Goal: Task Accomplishment & Management: Manage account settings

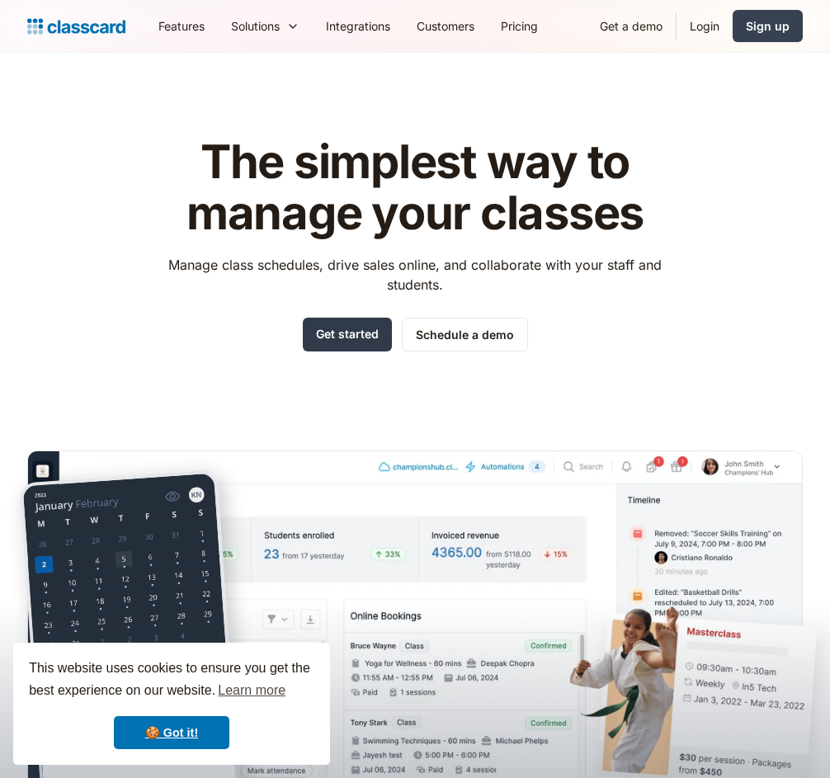
click at [346, 332] on link "Get started" at bounding box center [347, 335] width 89 height 34
click at [700, 21] on link "Login" at bounding box center [704, 25] width 56 height 37
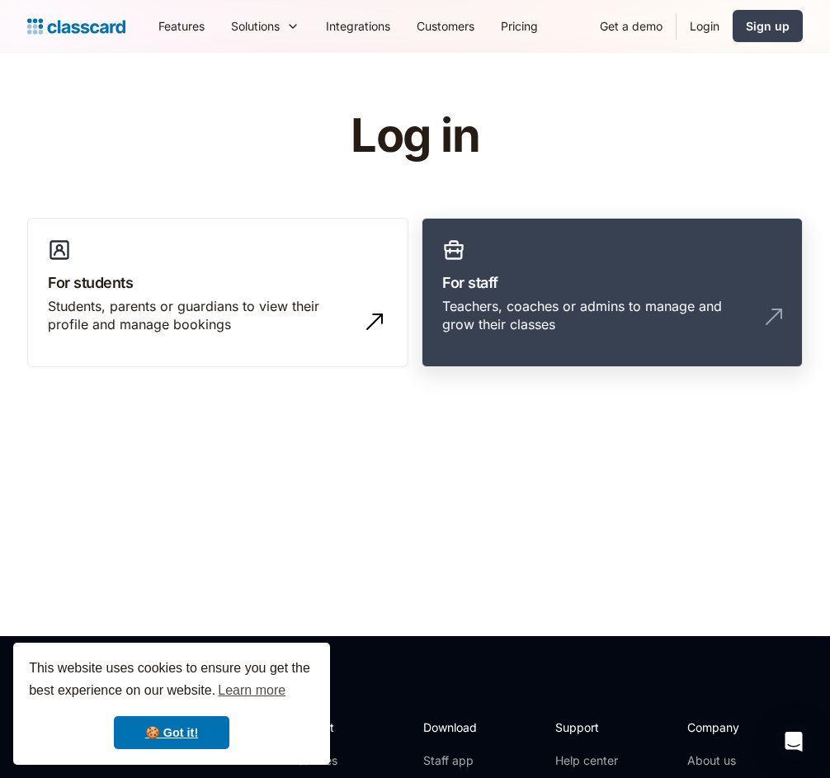
click at [483, 295] on link "For staff Teachers, coaches or admins to manage and grow their classes" at bounding box center [612, 293] width 381 height 150
